Goal: Task Accomplishment & Management: Use online tool/utility

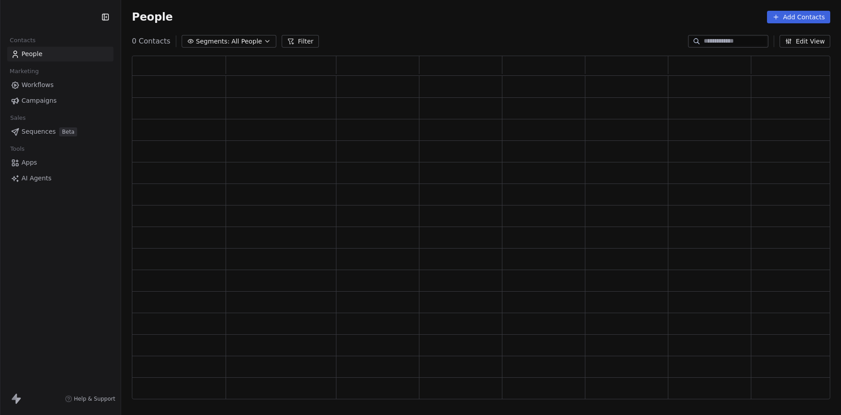
scroll to position [337, 692]
click at [58, 246] on div "Contacts People Marketing Workflows Campaigns Sales Sequences Beta Tools Apps A…" at bounding box center [60, 207] width 121 height 415
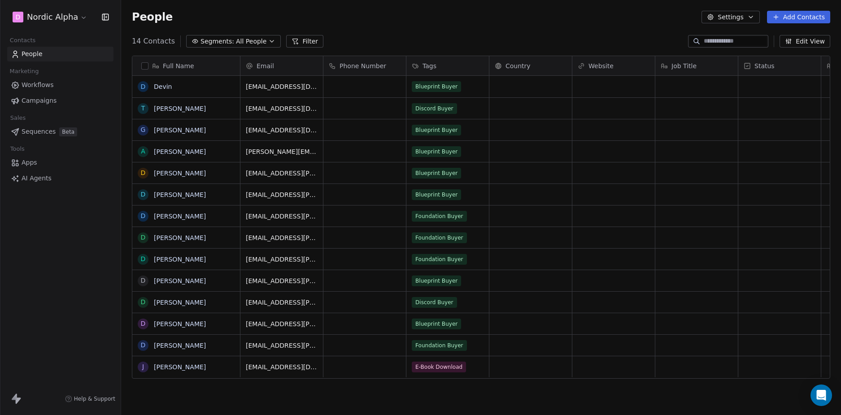
scroll to position [358, 713]
click at [56, 83] on link "Workflows" at bounding box center [60, 85] width 106 height 15
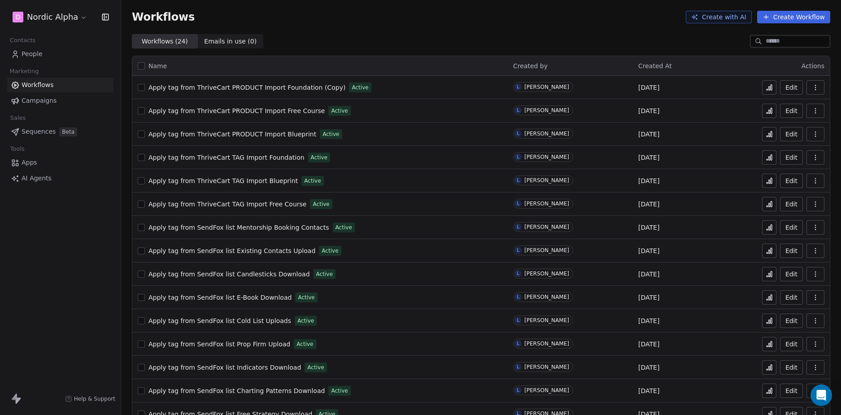
click at [73, 269] on div "D Nordic Alpha Contacts People Marketing Workflows Campaigns Sales Sequences Be…" at bounding box center [60, 207] width 121 height 415
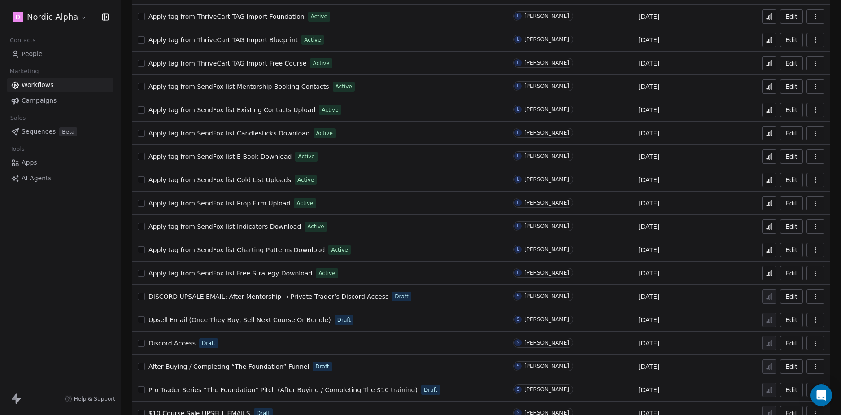
scroll to position [228, 0]
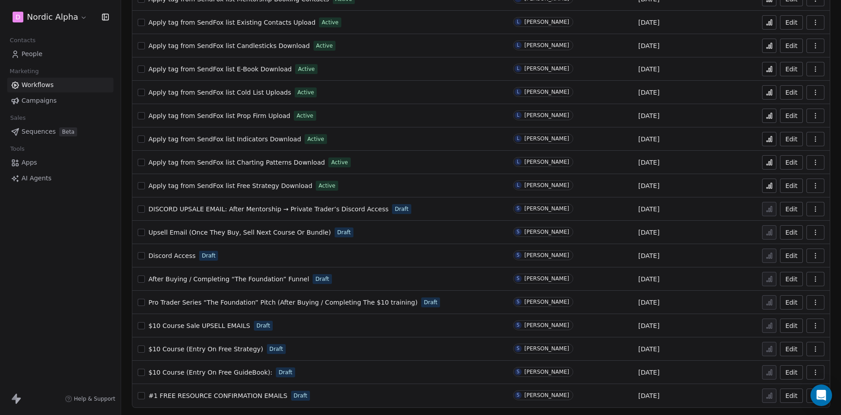
click at [64, 279] on div "D Nordic Alpha Contacts People Marketing Workflows Campaigns Sales Sequences Be…" at bounding box center [60, 207] width 121 height 415
click at [52, 285] on div "D Nordic Alpha Contacts People Marketing Workflows Campaigns Sales Sequences Be…" at bounding box center [60, 207] width 121 height 415
click at [82, 257] on div "D Nordic Alpha Contacts People Marketing Workflows Campaigns Sales Sequences Be…" at bounding box center [60, 207] width 121 height 415
click at [43, 286] on div "D Nordic Alpha Contacts People Marketing Workflows Campaigns Sales Sequences Be…" at bounding box center [60, 207] width 121 height 415
click at [72, 214] on div "D Nordic Alpha Contacts People Marketing Workflows Campaigns Sales Sequences Be…" at bounding box center [60, 207] width 121 height 415
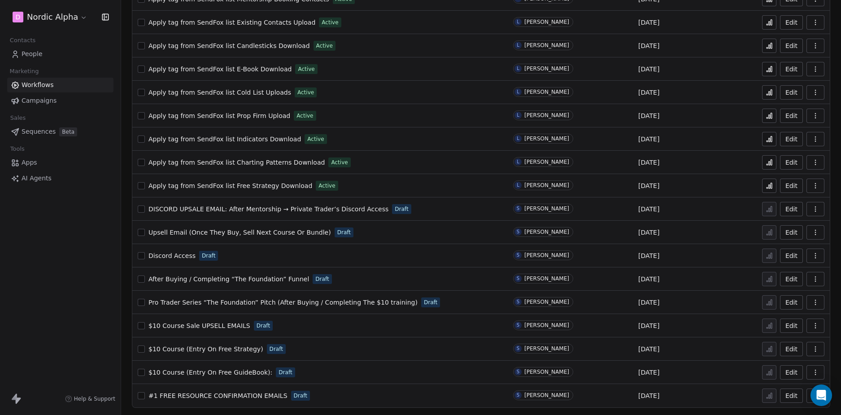
click at [42, 243] on div "D Nordic Alpha Contacts People Marketing Workflows Campaigns Sales Sequences Be…" at bounding box center [60, 207] width 121 height 415
click at [81, 241] on div "D Nordic Alpha Contacts People Marketing Workflows Campaigns Sales Sequences Be…" at bounding box center [60, 207] width 121 height 415
click at [88, 280] on div "D Nordic Alpha Contacts People Marketing Workflows Campaigns Sales Sequences Be…" at bounding box center [60, 207] width 121 height 415
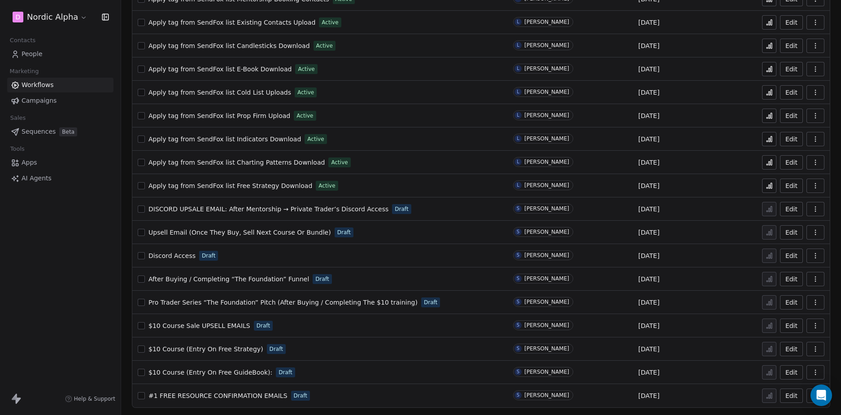
click at [88, 279] on div "D Nordic Alpha Contacts People Marketing Workflows Campaigns Sales Sequences Be…" at bounding box center [60, 207] width 121 height 415
click at [85, 273] on div "D Nordic Alpha Contacts People Marketing Workflows Campaigns Sales Sequences Be…" at bounding box center [60, 207] width 121 height 415
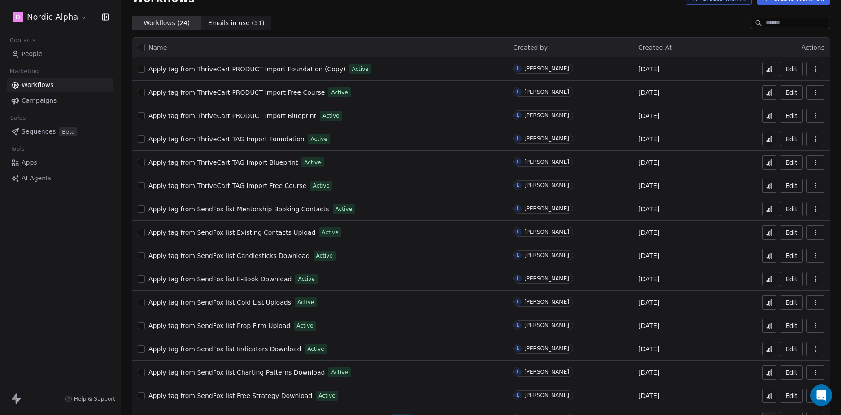
scroll to position [0, 0]
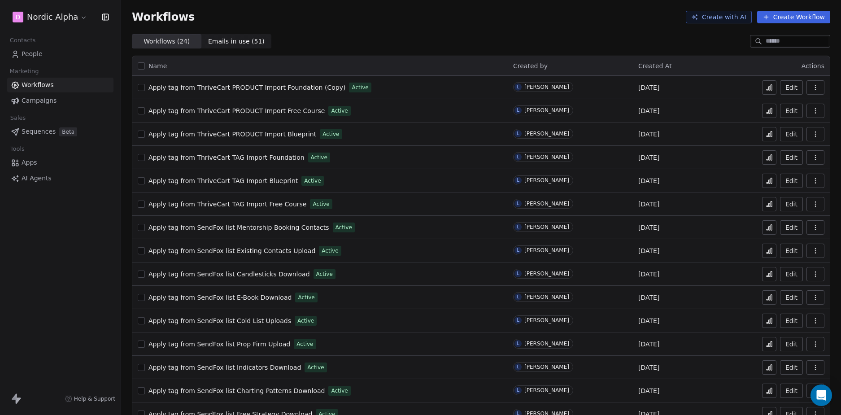
click at [524, 23] on div "Workflows Create with AI Create Workflow" at bounding box center [481, 17] width 720 height 34
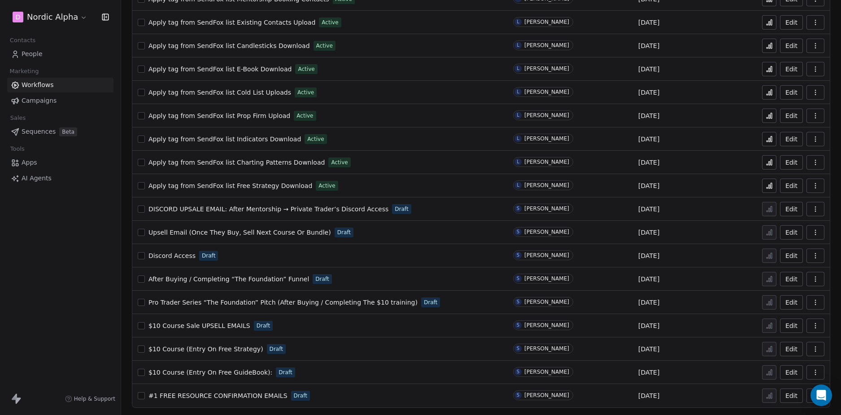
click at [449, 207] on div "DISCORD UPSALE EMAIL: After Mentorship → Private Trader’s Discord Access Draft" at bounding box center [320, 209] width 365 height 13
click at [815, 205] on button "button" at bounding box center [816, 209] width 18 height 14
click at [779, 245] on span "Duplicate" at bounding box center [786, 244] width 30 height 9
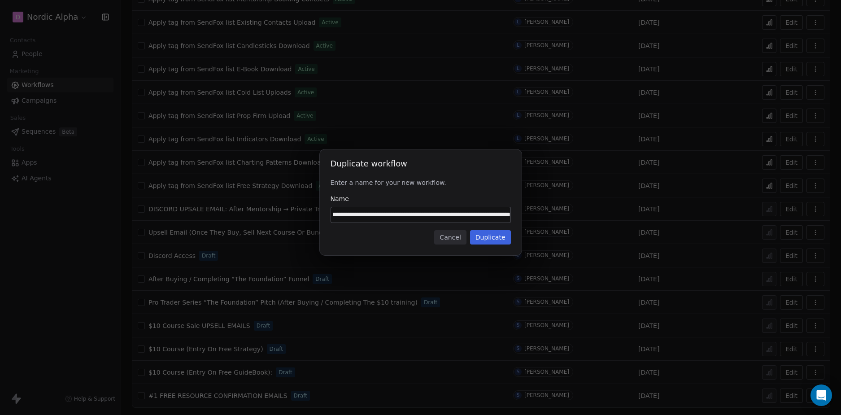
scroll to position [0, 0]
click at [409, 214] on input "**********" at bounding box center [420, 214] width 179 height 15
paste input
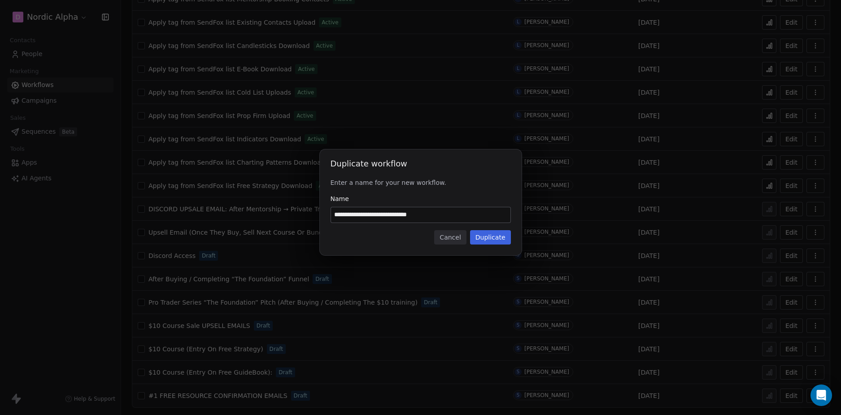
type input "**********"
click at [491, 239] on button "Duplicate" at bounding box center [490, 237] width 41 height 14
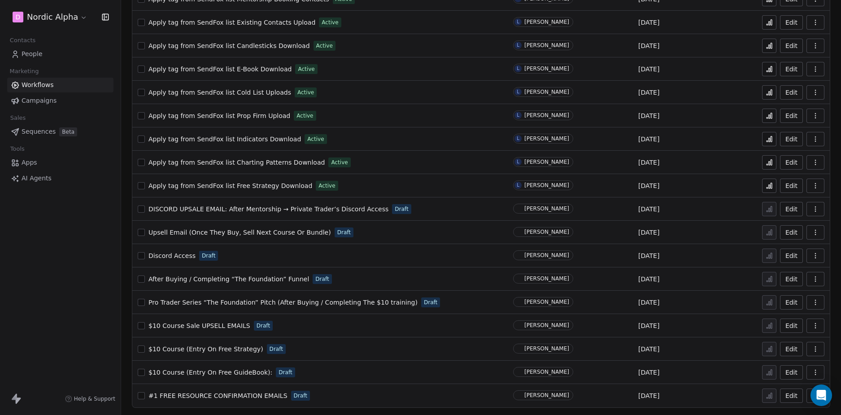
scroll to position [252, 0]
